Goal: Transaction & Acquisition: Purchase product/service

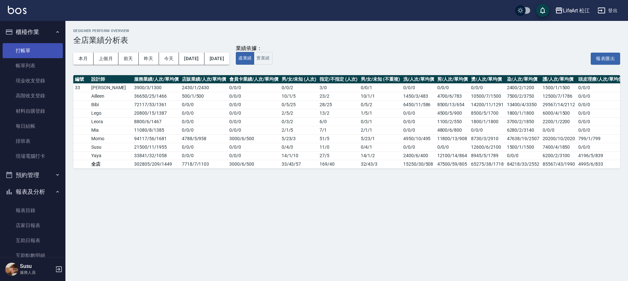
click at [37, 49] on link "打帳單" at bounding box center [33, 50] width 60 height 15
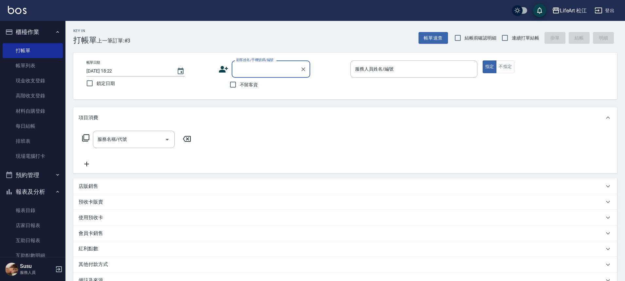
click at [272, 71] on input "顧客姓名/手機號碼/編號" at bounding box center [266, 68] width 63 height 11
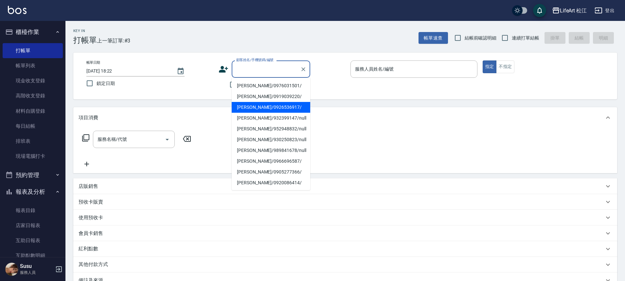
click at [269, 107] on li "[PERSON_NAME]/0926536917/" at bounding box center [271, 107] width 78 height 11
type input "[PERSON_NAME]/0926536917/"
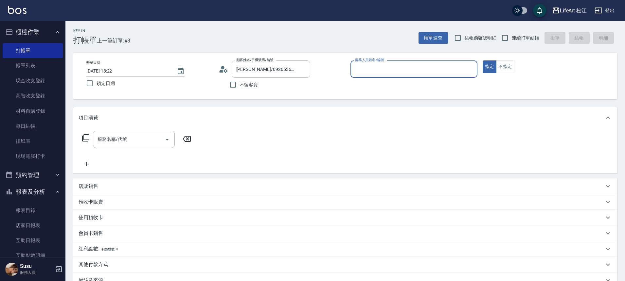
type input "Lego(無代號)"
click at [150, 137] on input "服務名稱/代號" at bounding box center [129, 139] width 66 height 11
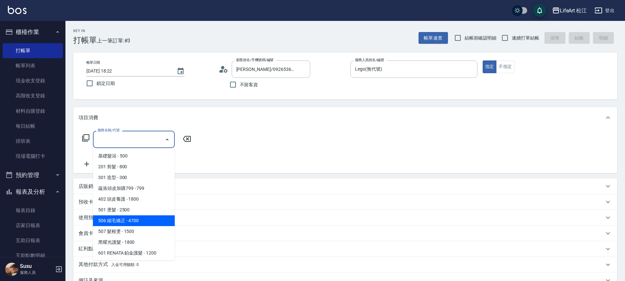
click at [134, 225] on span "506 縮毛矯正 - 4700" at bounding box center [134, 221] width 82 height 11
type input "506 縮毛矯正 (506)"
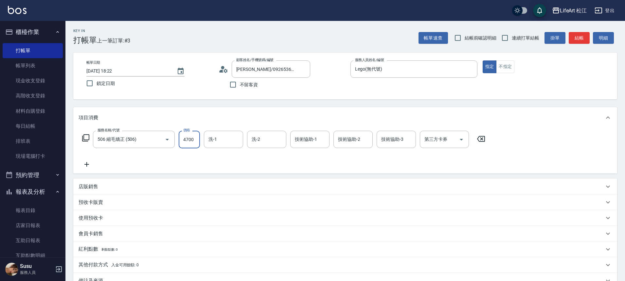
click at [190, 139] on input "4700" at bounding box center [189, 140] width 21 height 18
type input "1800"
click at [316, 142] on div "技術協助-1 技術協助-1" at bounding box center [309, 139] width 39 height 17
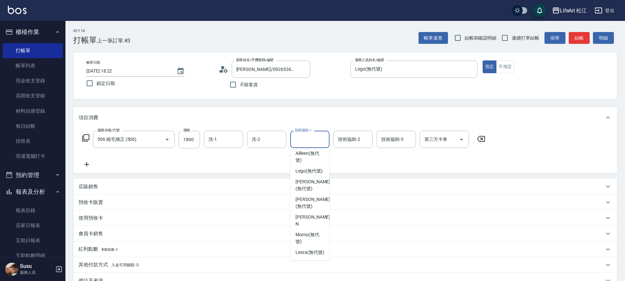
scroll to position [141, 0]
click at [317, 203] on span "[PERSON_NAME] (無代號)" at bounding box center [312, 203] width 35 height 14
type input "[PERSON_NAME](無代號)"
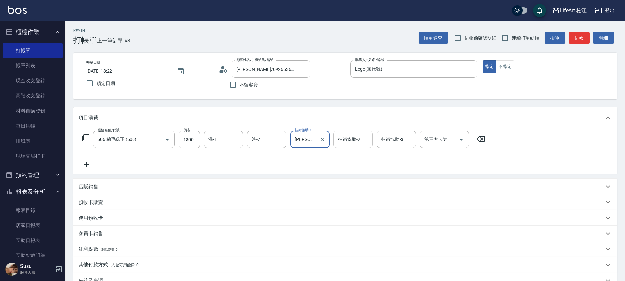
click at [355, 136] on div "技術協助-2 技術協助-2" at bounding box center [352, 139] width 39 height 17
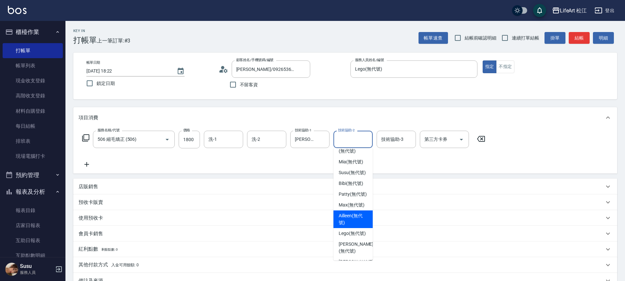
scroll to position [106, 0]
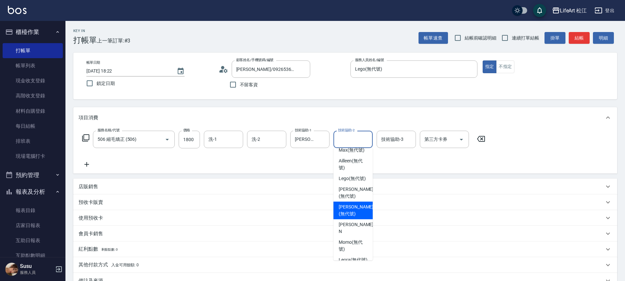
click at [362, 218] on span "[PERSON_NAME] (無代號)" at bounding box center [356, 211] width 35 height 14
type input "[PERSON_NAME](無代號)"
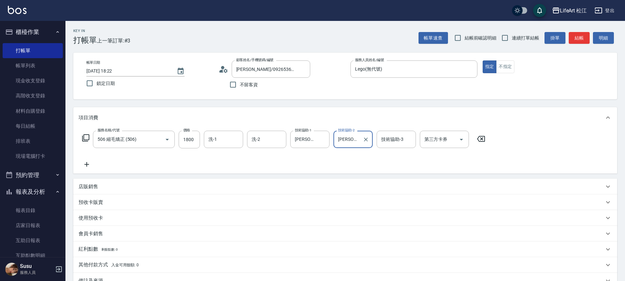
click at [348, 144] on input "[PERSON_NAME](無代號)" at bounding box center [348, 139] width 24 height 11
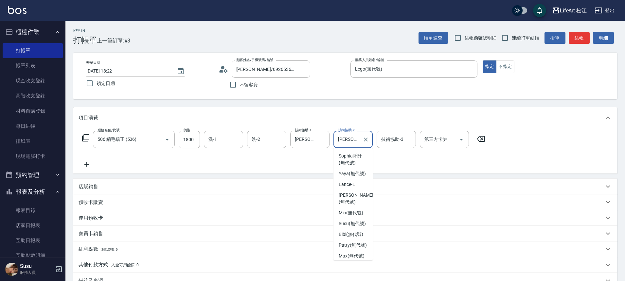
scroll to position [92, 0]
click at [310, 163] on div "服務名稱/代號 506 縮毛矯正 (506) 服務名稱/代號 價格 1800 價格 洗-1 洗-1 洗-2 洗-2 技術協助-1 [PERSON_NAME](…" at bounding box center [283, 150] width 410 height 38
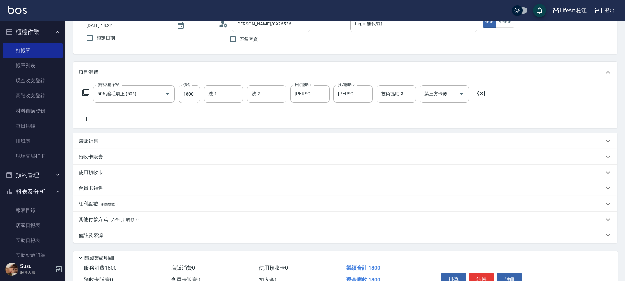
scroll to position [81, 0]
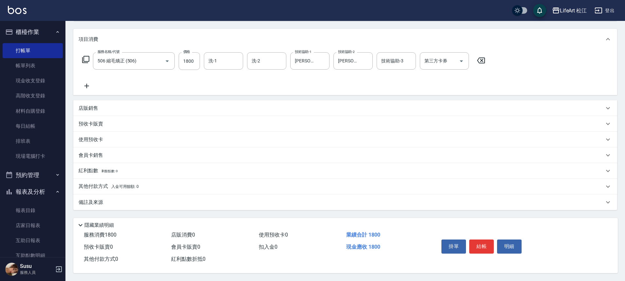
click at [88, 199] on p "備註及來源" at bounding box center [90, 202] width 25 height 7
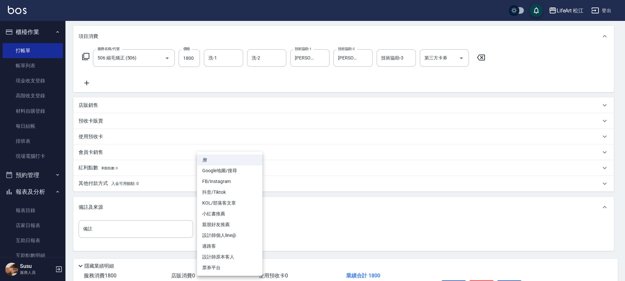
click at [233, 230] on body "LifeArt 松江 登出 櫃檯作業 打帳單 帳單列表 現金收支登錄 高階收支登錄 材料自購登錄 每日結帳 排班表 現場電腦打卡 預約管理 預約管理 單日預約…" at bounding box center [312, 121] width 625 height 404
click at [220, 176] on li "FB/Instagram" at bounding box center [229, 181] width 65 height 11
type input "FB/Instagram"
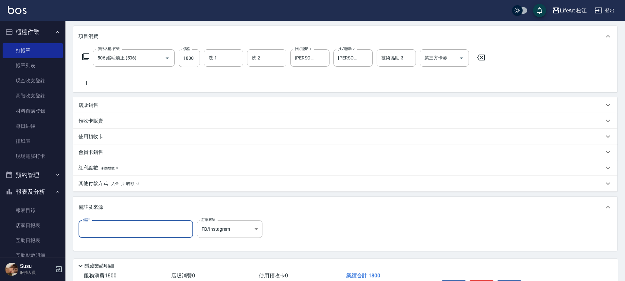
click at [156, 227] on input "備註" at bounding box center [135, 229] width 114 height 18
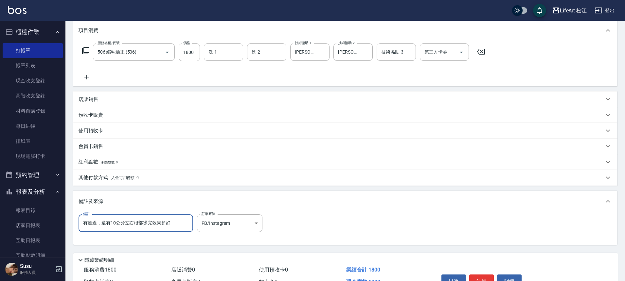
scroll to position [125, 0]
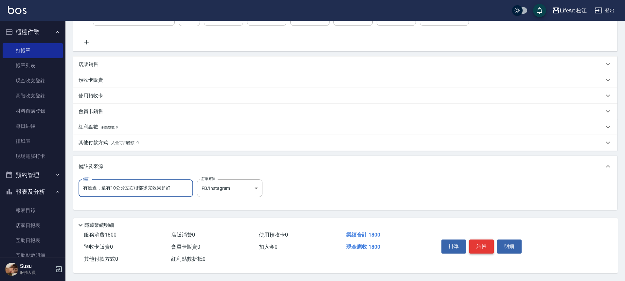
type input "有漂過，還有10公分左右根部燙完效果超好"
click at [486, 242] on button "結帳" at bounding box center [481, 247] width 25 height 14
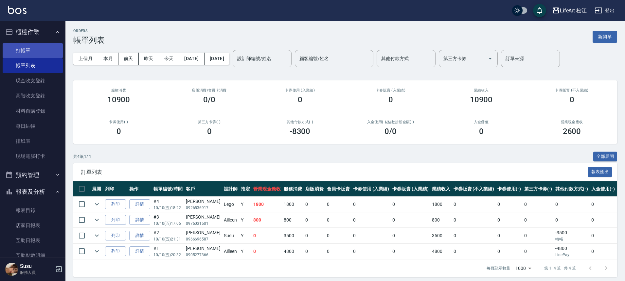
click at [22, 51] on link "打帳單" at bounding box center [33, 50] width 60 height 15
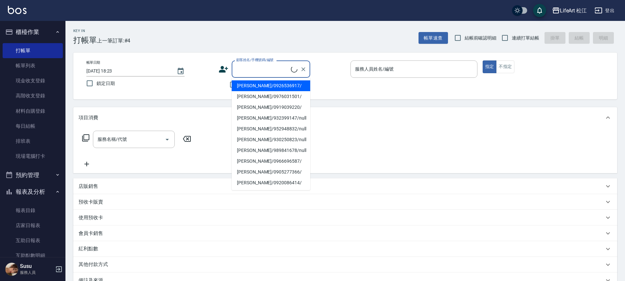
click at [276, 66] on input "顧客姓名/手機號碼/編號" at bounding box center [263, 68] width 56 height 11
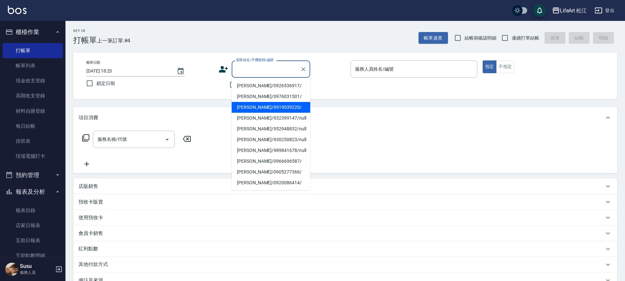
click at [265, 108] on li "[PERSON_NAME]/0919039220/" at bounding box center [271, 107] width 78 height 11
type input "[PERSON_NAME]/0919039220/"
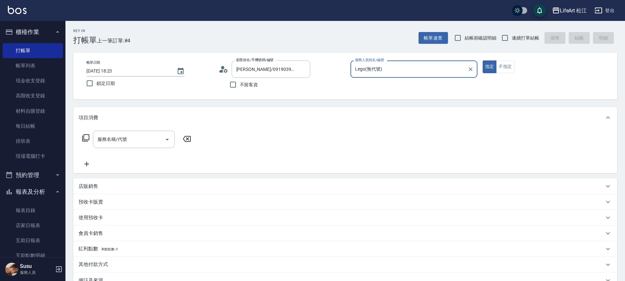
type input "Lego(無代號)"
click at [153, 142] on input "服務名稱/代號" at bounding box center [129, 139] width 66 height 11
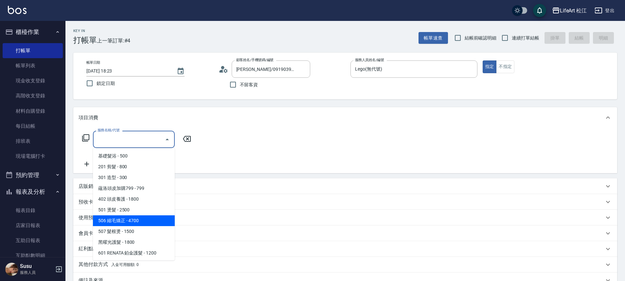
click at [142, 221] on span "506 縮毛矯正 - 4700" at bounding box center [134, 221] width 82 height 11
type input "506 縮毛矯正 (506)"
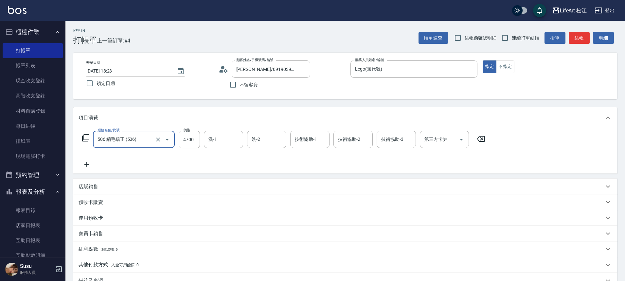
click at [201, 143] on div "服務名稱/代號 506 縮毛矯正 (506) 服務名稱/代號 價格 4700 價格 洗-1 洗-1 洗-2 洗-2 技術協助-1 技術協助-1 技術協助-2 …" at bounding box center [283, 140] width 410 height 18
click at [200, 143] on input "4700" at bounding box center [189, 140] width 21 height 18
type input "1500"
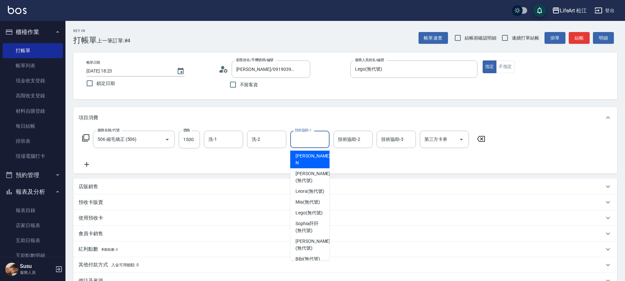
click at [298, 137] on div "技術協助-1 技術協助-1" at bounding box center [309, 139] width 39 height 17
drag, startPoint x: 329, startPoint y: 186, endPoint x: 330, endPoint y: 219, distance: 32.7
click at [330, 220] on body "LifeArt 松江 登出 櫃檯作業 打帳單 帳單列表 現金收支登錄 高階收支登錄 材料自購登錄 每日結帳 排班表 現場電腦打卡 預約管理 預約管理 單日預約…" at bounding box center [312, 180] width 625 height 360
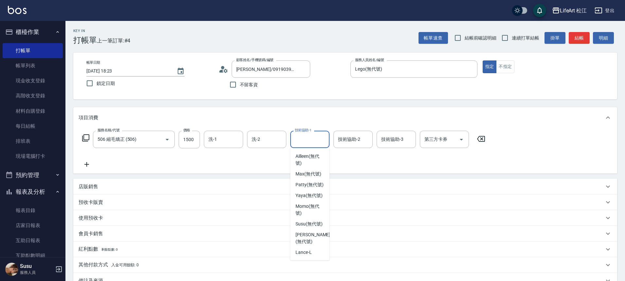
scroll to position [141, 0]
click at [313, 236] on span "[PERSON_NAME] (無代號)" at bounding box center [312, 239] width 35 height 14
type input "[PERSON_NAME](無代號)"
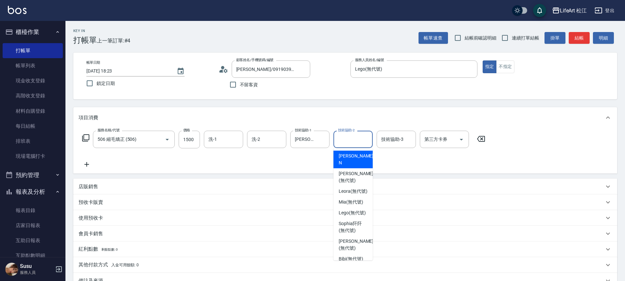
click at [348, 135] on div "技術協助-2 技術協助-2" at bounding box center [352, 139] width 39 height 17
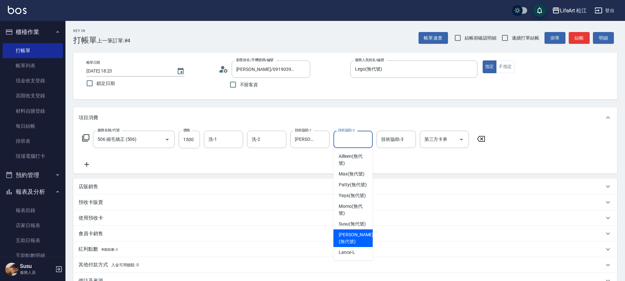
click at [359, 237] on span "[PERSON_NAME] (無代號)" at bounding box center [356, 239] width 35 height 14
type input "[PERSON_NAME](無代號)"
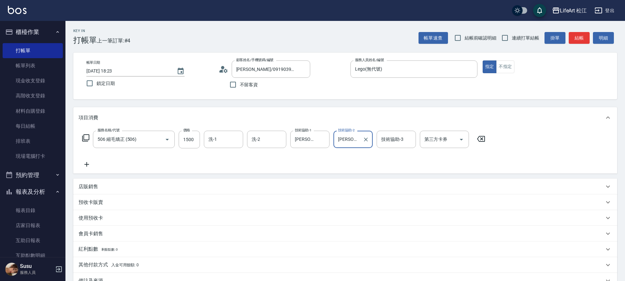
click at [92, 164] on icon at bounding box center [86, 165] width 16 height 8
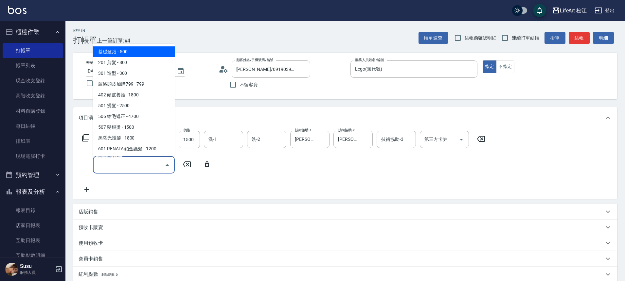
click at [115, 169] on input "服務名稱/代號" at bounding box center [129, 164] width 66 height 11
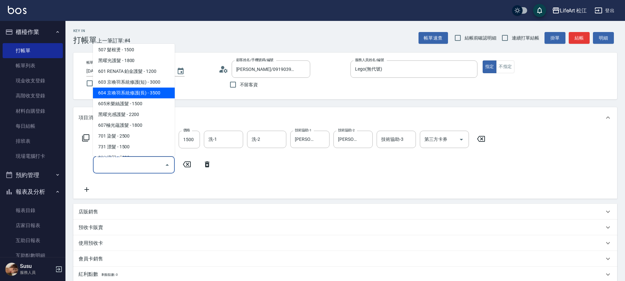
scroll to position [87, 0]
click at [143, 95] on span "605米樂絲護髮 - 1500" at bounding box center [134, 94] width 82 height 11
type input "605米樂絲護髮(605)"
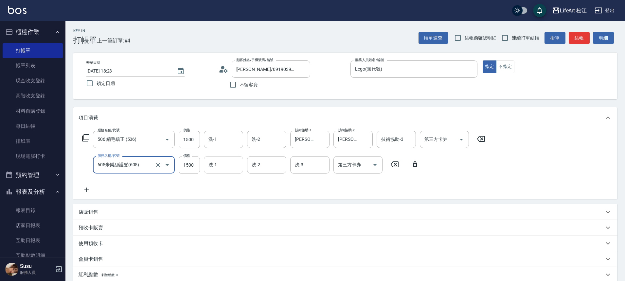
click at [228, 166] on input "洗-1" at bounding box center [223, 164] width 33 height 11
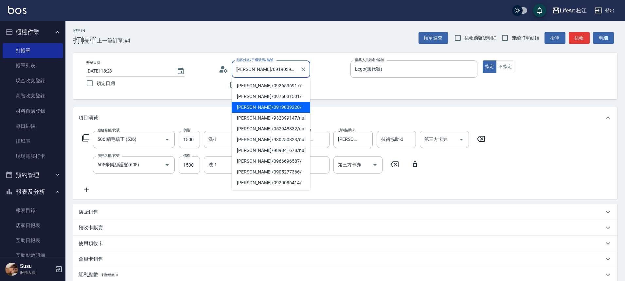
drag, startPoint x: 243, startPoint y: 73, endPoint x: 244, endPoint y: 85, distance: 12.1
click at [244, 85] on body "LifeArt 松江 登出 櫃檯作業 打帳單 帳單列表 現金收支登錄 高階收支登錄 材料自購登錄 每日結帳 排班表 現場電腦打卡 預約管理 預約管理 單日預約…" at bounding box center [312, 192] width 625 height 385
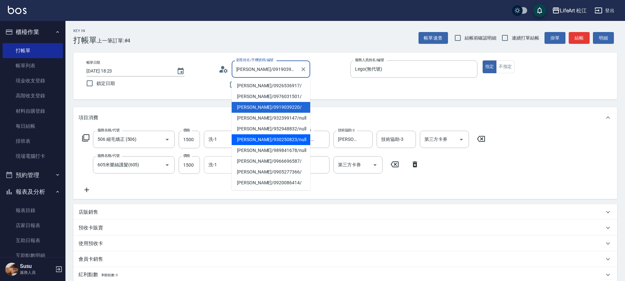
click at [219, 173] on div "洗-1" at bounding box center [223, 164] width 39 height 17
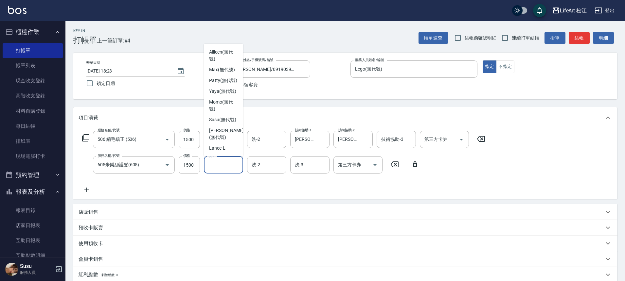
scroll to position [140, 0]
click at [230, 131] on span "[PERSON_NAME] (無代號)" at bounding box center [226, 134] width 35 height 14
type input "[PERSON_NAME](無代號)"
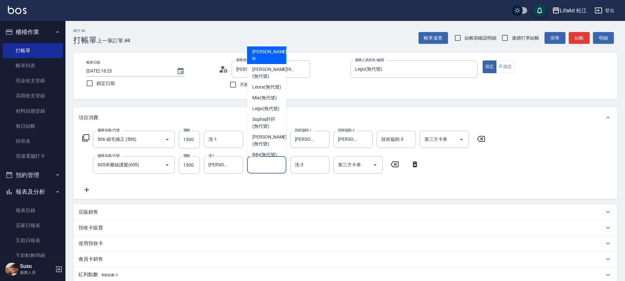
click at [265, 165] on input "洗-2" at bounding box center [266, 164] width 33 height 11
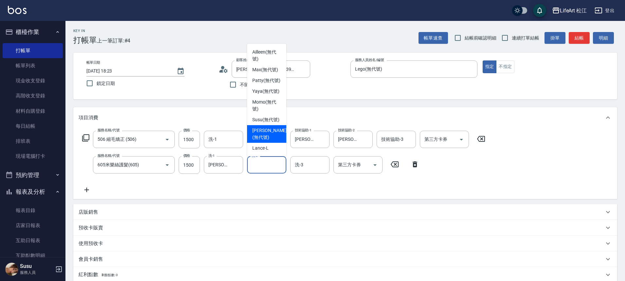
scroll to position [132, 0]
click at [267, 139] on span "[PERSON_NAME] (無代號)" at bounding box center [269, 134] width 35 height 14
type input "[PERSON_NAME](無代號)"
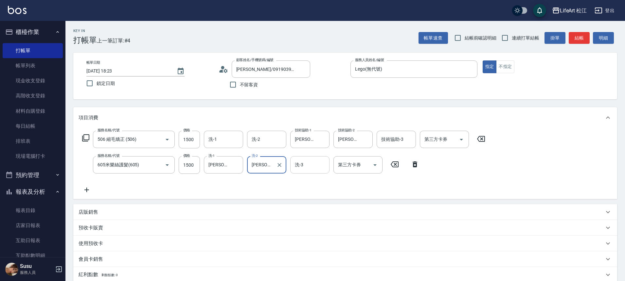
click at [315, 166] on input "洗-3" at bounding box center [309, 164] width 33 height 11
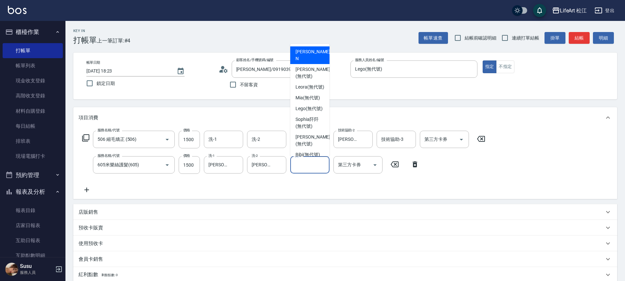
drag, startPoint x: 289, startPoint y: 204, endPoint x: 283, endPoint y: 194, distance: 11.7
click at [289, 202] on div "項目消費 服務名稱/代號 506 縮毛矯正 (506) 服務名稱/代號 價格 1500 價格 洗-1 洗-1 洗-2 洗-2 技術協助-1 [PERSON_N…" at bounding box center [345, 210] width 544 height 207
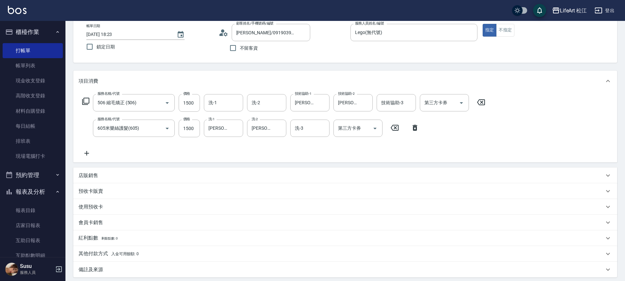
scroll to position [64, 0]
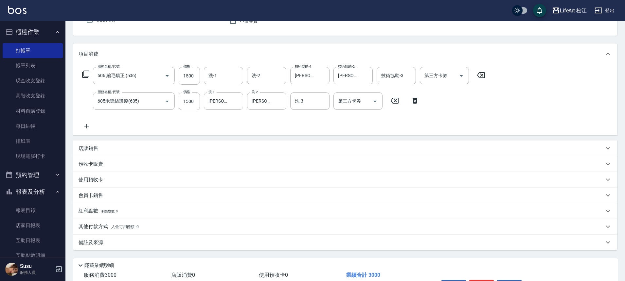
click at [103, 241] on div "備註及來源" at bounding box center [340, 242] width 525 height 7
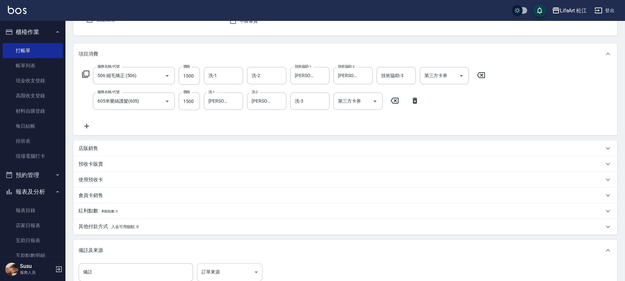
click at [240, 272] on body "LifeArt 松江 登出 櫃檯作業 打帳單 帳單列表 現金收支登錄 高階收支登錄 材料自購登錄 每日結帳 排班表 現場電腦打卡 預約管理 預約管理 單日預約…" at bounding box center [312, 150] width 625 height 429
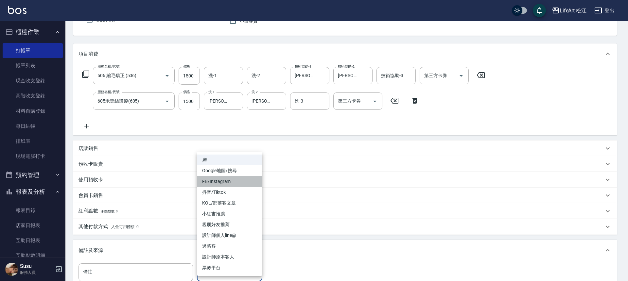
click at [222, 180] on li "FB/Instagram" at bounding box center [229, 181] width 65 height 11
type input "FB/Instagram"
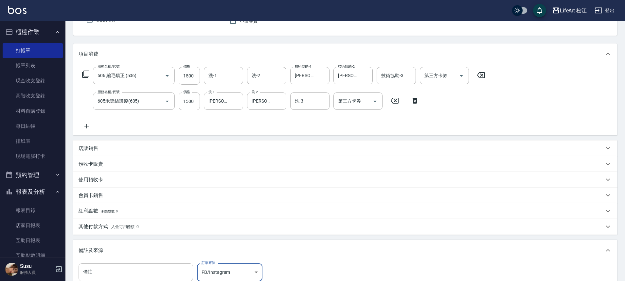
click at [148, 271] on input "備註" at bounding box center [135, 273] width 114 height 18
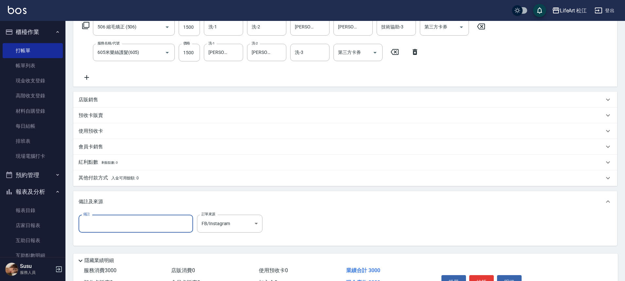
scroll to position [151, 0]
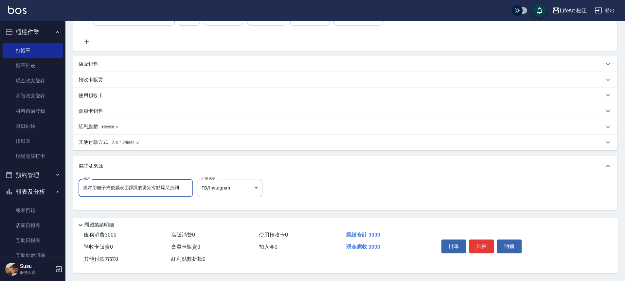
type input "經常用離子夾後腦表面躁躁的燙完有點爆又折到"
click at [78, 140] on p "其他付款方式 入金可用餘額: 0" at bounding box center [108, 142] width 60 height 7
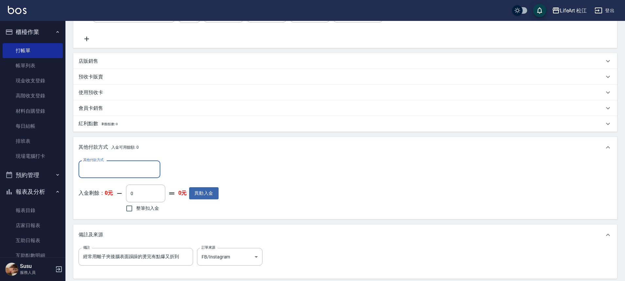
scroll to position [0, 0]
click at [114, 154] on div "其他付款方式 入金可用餘額: 0" at bounding box center [345, 147] width 544 height 21
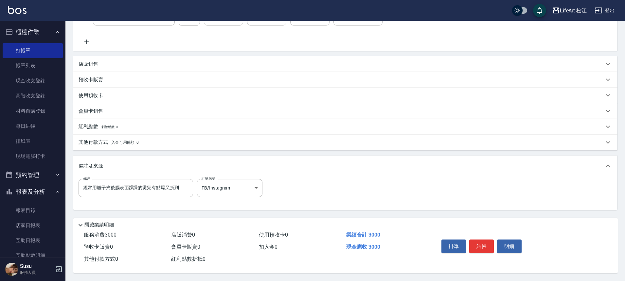
click at [113, 163] on div "項目消費 服務名稱/代號 506 縮毛矯正 (506) 服務名稱/代號 價格 1500 價格 洗-1 洗-1 洗-2 洗-2 技術協助-1 [PERSON_N…" at bounding box center [345, 84] width 544 height 251
click at [104, 145] on div "其他付款方式 入金可用餘額: 0" at bounding box center [345, 143] width 544 height 16
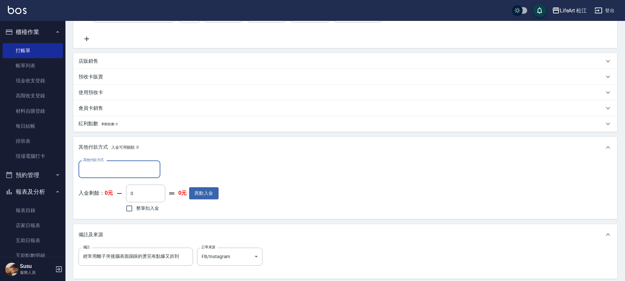
scroll to position [0, 0]
click at [93, 158] on label "其他付款方式" at bounding box center [93, 160] width 21 height 5
click at [93, 164] on input "其他付款方式" at bounding box center [119, 169] width 76 height 11
click at [91, 165] on input "其他付款方式" at bounding box center [119, 169] width 76 height 11
click at [99, 223] on span "LinePay" at bounding box center [119, 218] width 82 height 11
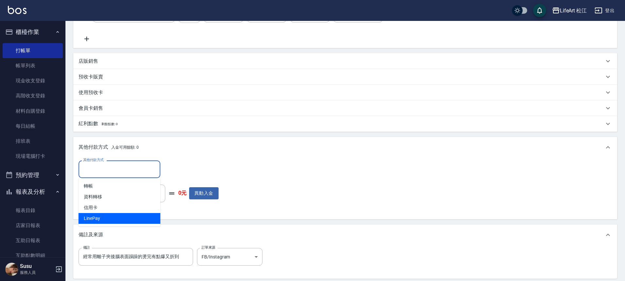
type input "LinePay"
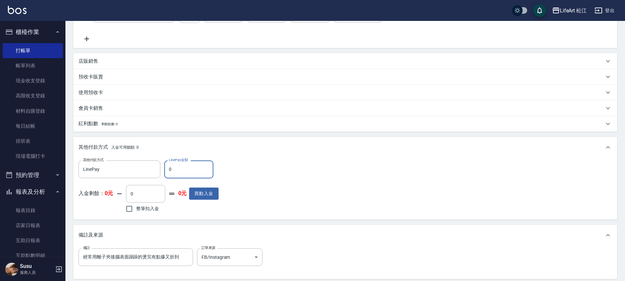
click at [187, 169] on input "0" at bounding box center [188, 170] width 49 height 18
click at [182, 170] on input "0" at bounding box center [188, 170] width 49 height 18
type input "0"
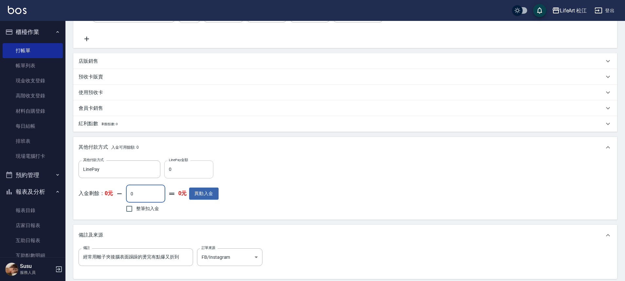
click at [188, 168] on input "0" at bounding box center [188, 170] width 49 height 18
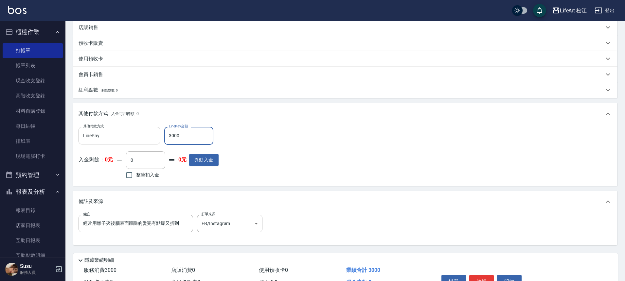
scroll to position [223, 0]
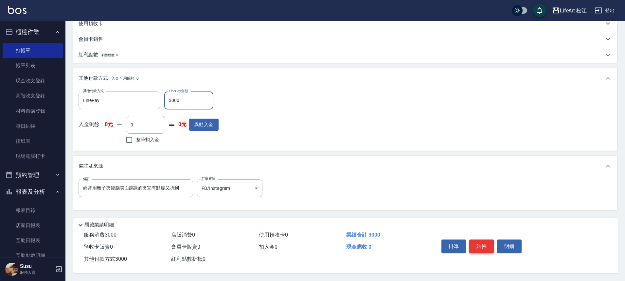
type input "3000"
click at [477, 240] on button "結帳" at bounding box center [481, 247] width 25 height 14
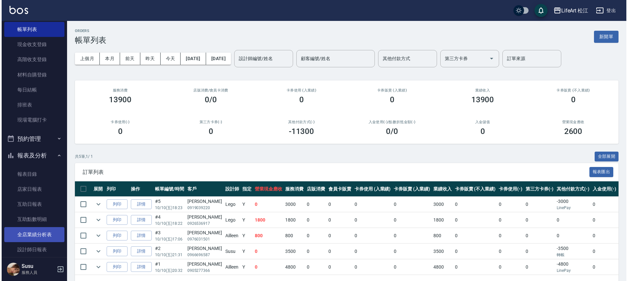
scroll to position [60, 0]
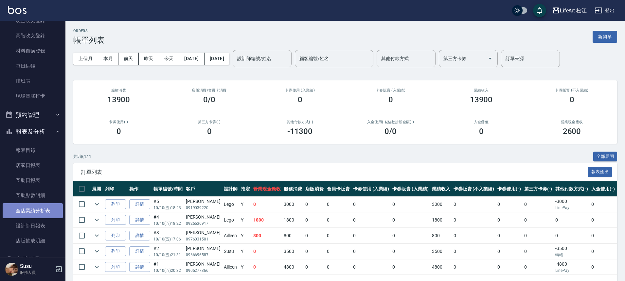
click at [43, 211] on link "全店業績分析表" at bounding box center [33, 210] width 60 height 15
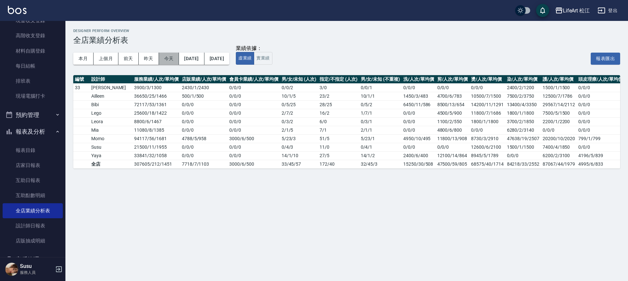
click at [166, 57] on button "今天" at bounding box center [169, 59] width 20 height 12
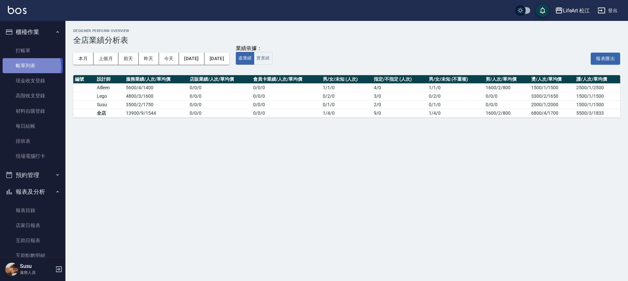
click at [31, 67] on link "帳單列表" at bounding box center [33, 65] width 60 height 15
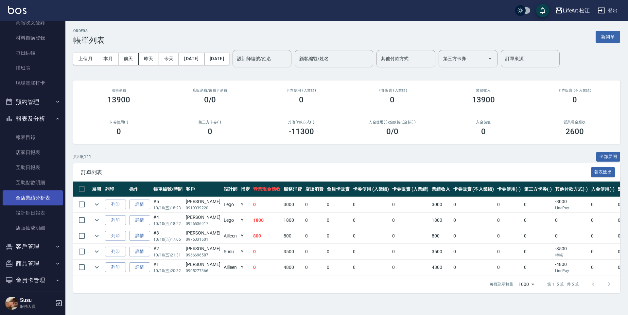
scroll to position [96, 0]
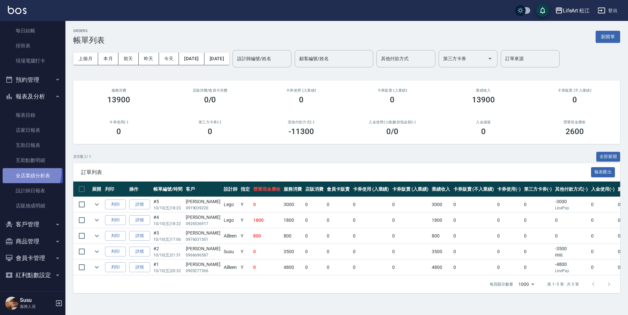
click at [24, 172] on link "全店業績分析表" at bounding box center [33, 175] width 60 height 15
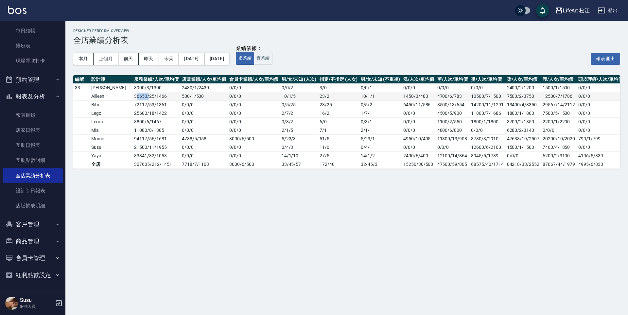
drag, startPoint x: 116, startPoint y: 95, endPoint x: 130, endPoint y: 94, distance: 13.4
click at [132, 94] on td "36650 / 25 / 1466" at bounding box center [155, 96] width 47 height 9
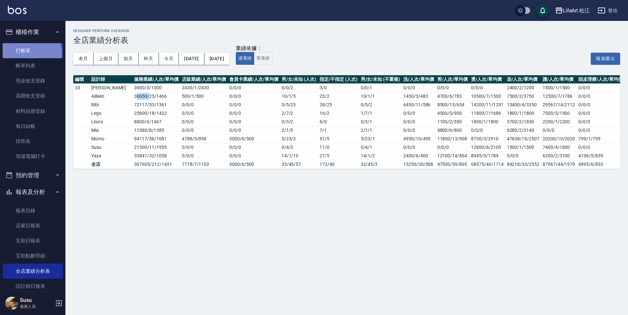
click at [29, 53] on link "打帳單" at bounding box center [33, 50] width 60 height 15
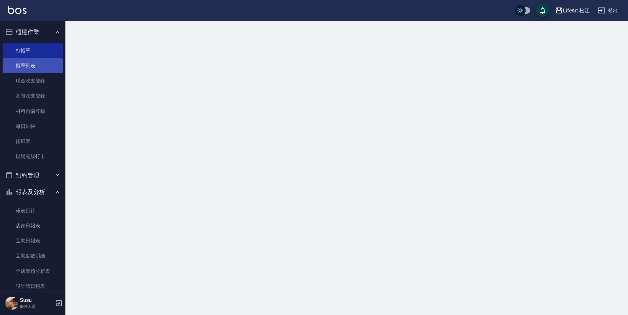
click at [33, 65] on link "帳單列表" at bounding box center [33, 65] width 60 height 15
